Goal: Task Accomplishment & Management: Manage account settings

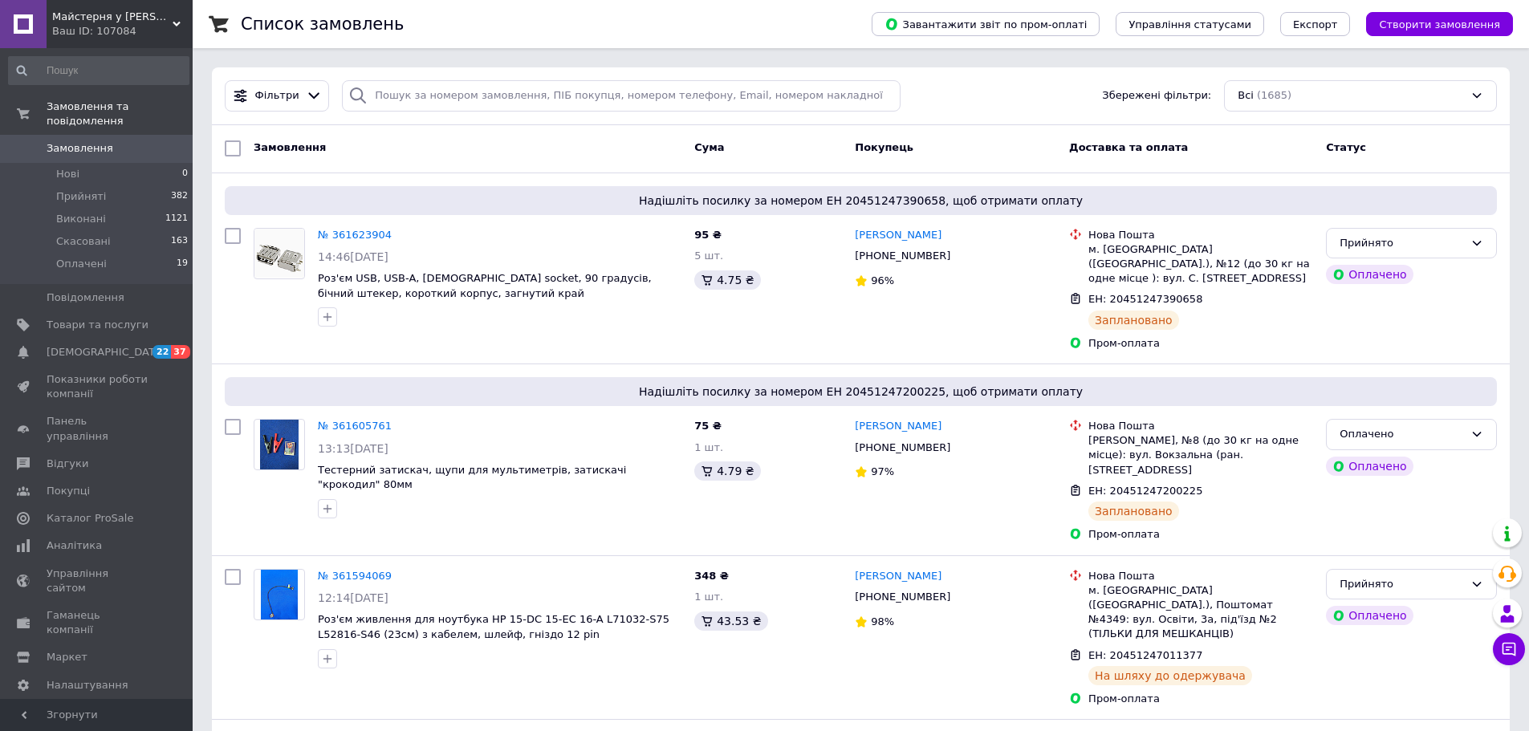
click at [75, 141] on span "Замовлення" at bounding box center [80, 148] width 67 height 14
click at [83, 141] on span "Замовлення" at bounding box center [80, 148] width 67 height 14
